Goal: Task Accomplishment & Management: Use online tool/utility

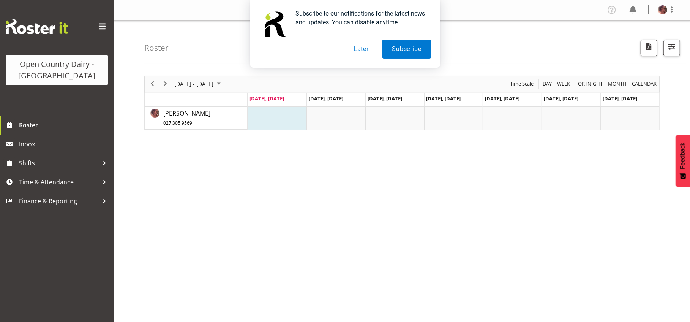
click at [357, 49] on button "Later" at bounding box center [361, 49] width 34 height 19
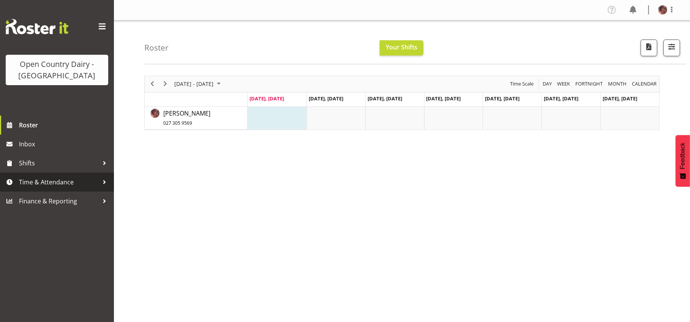
click at [78, 180] on span "Time & Attendance" at bounding box center [59, 181] width 80 height 11
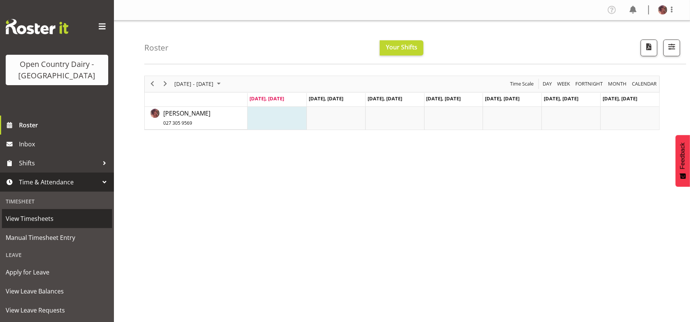
click at [54, 222] on span "View Timesheets" at bounding box center [57, 218] width 103 height 11
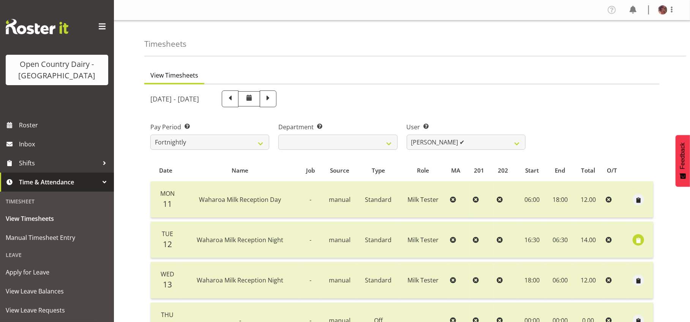
click at [260, 97] on span at bounding box center [249, 99] width 22 height 16
click at [235, 95] on span at bounding box center [230, 98] width 10 height 10
select select
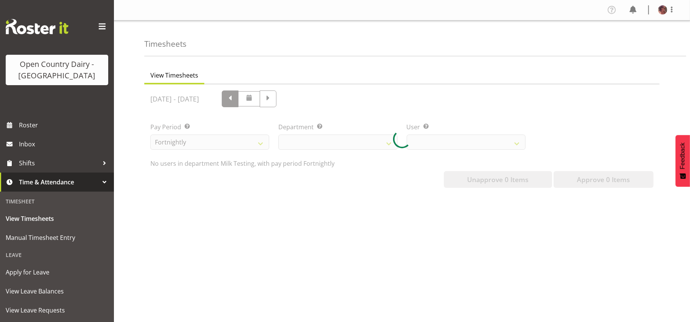
click at [284, 95] on div at bounding box center [402, 138] width 516 height 109
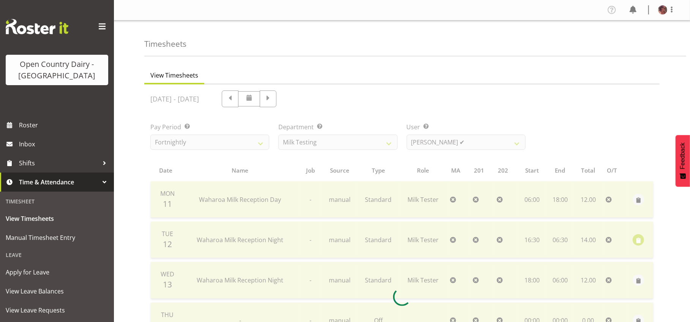
click at [279, 98] on div at bounding box center [402, 296] width 516 height 425
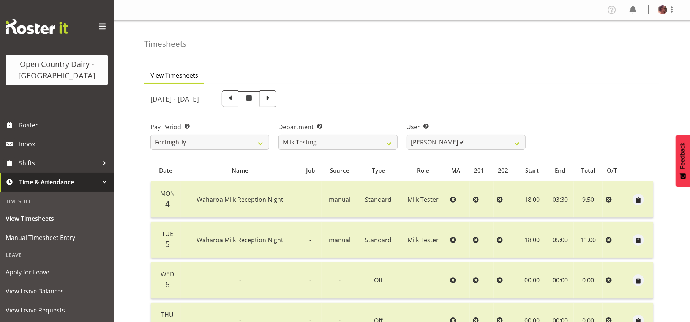
click at [235, 98] on span at bounding box center [230, 98] width 10 height 10
select select
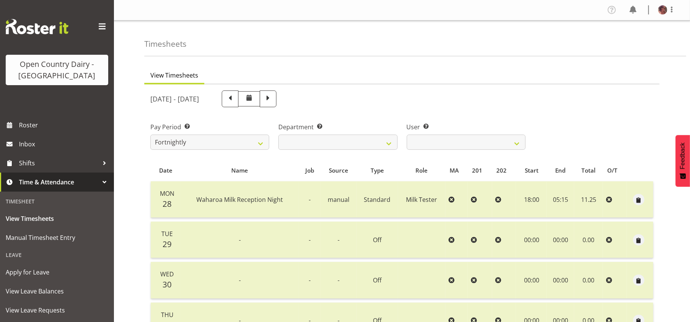
click at [235, 98] on span at bounding box center [230, 98] width 10 height 10
select select
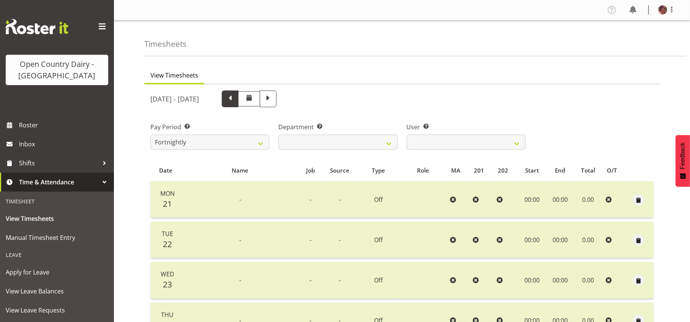
click at [235, 98] on span at bounding box center [230, 98] width 10 height 10
select select
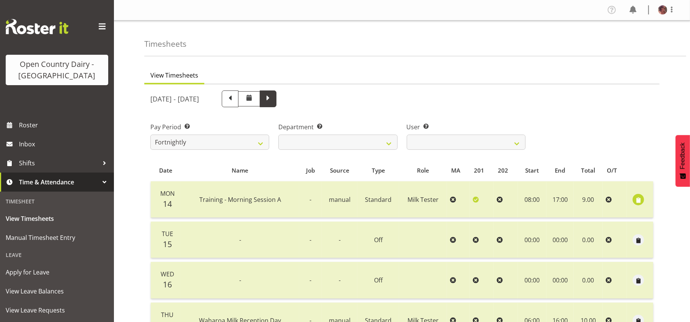
click at [273, 98] on span at bounding box center [268, 98] width 10 height 10
select select
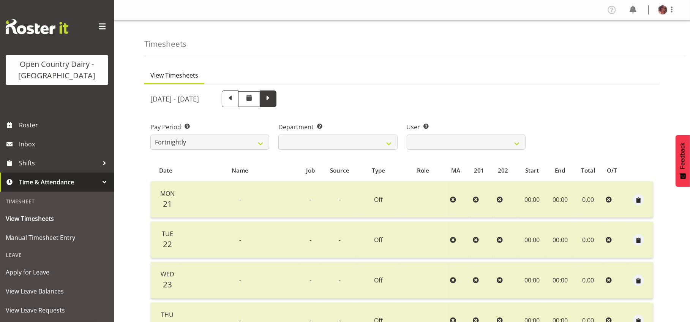
click at [273, 95] on span at bounding box center [268, 98] width 10 height 10
select select
click at [273, 97] on span at bounding box center [268, 98] width 10 height 10
select select
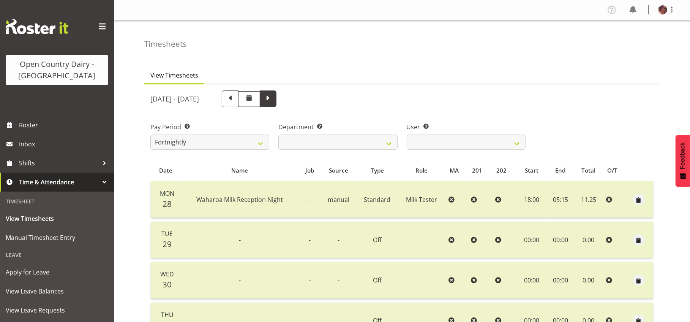
select select
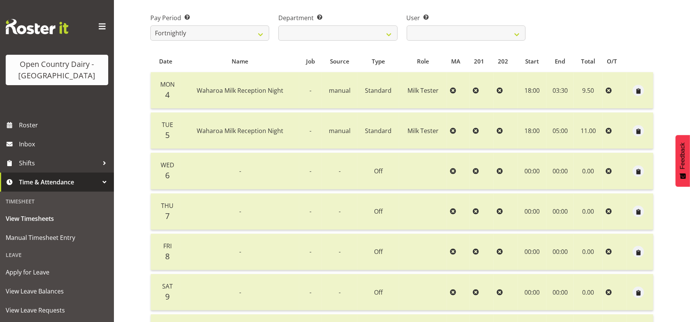
scroll to position [9, 0]
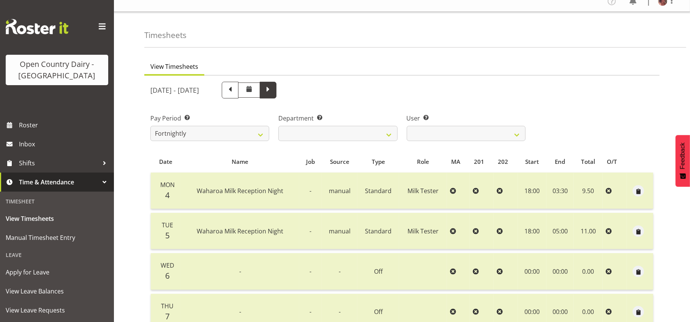
click at [277, 89] on span at bounding box center [268, 90] width 17 height 17
select select
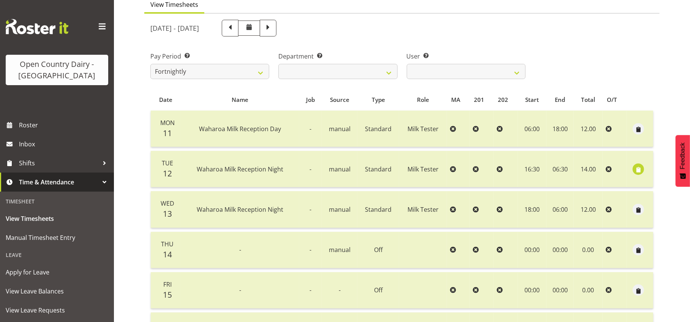
scroll to position [56, 0]
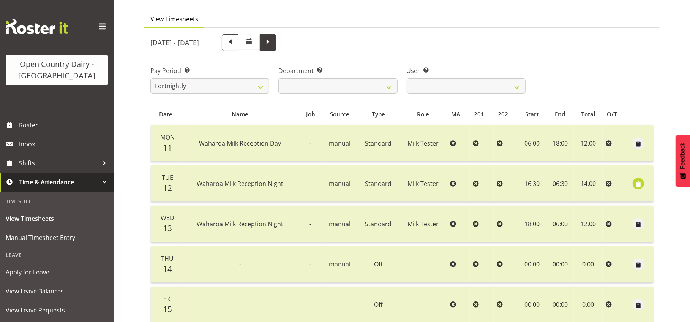
click at [277, 43] on span at bounding box center [268, 42] width 17 height 17
select select
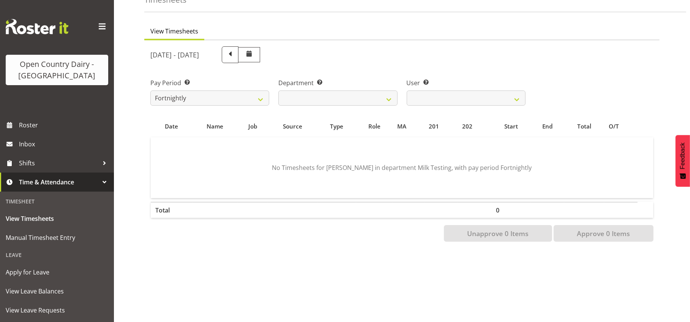
scroll to position [51, 0]
click at [75, 237] on span "Manual Timesheet Entry" at bounding box center [57, 237] width 103 height 11
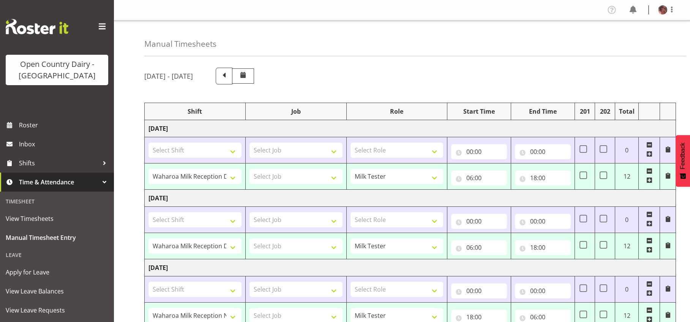
select select "36728"
select select "36729"
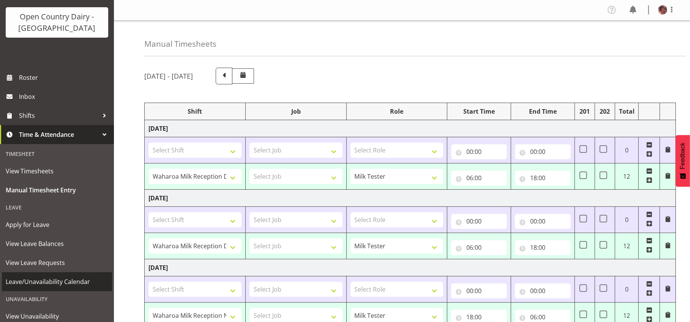
click at [68, 277] on span "Leave/Unavailability Calendar" at bounding box center [57, 281] width 103 height 11
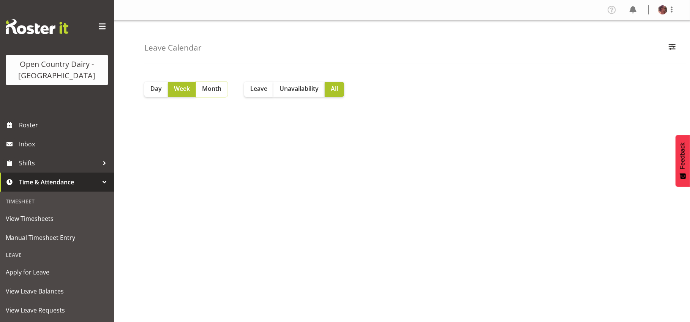
click at [219, 89] on span "Month" at bounding box center [211, 88] width 19 height 9
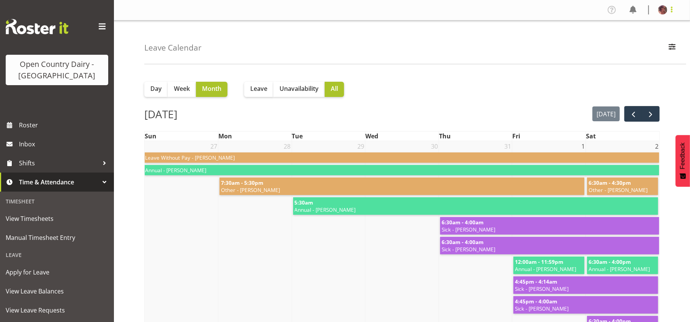
click at [673, 10] on span at bounding box center [672, 9] width 9 height 9
click at [635, 36] on link "Log Out" at bounding box center [640, 40] width 73 height 14
